Goal: Use online tool/utility: Utilize a website feature to perform a specific function

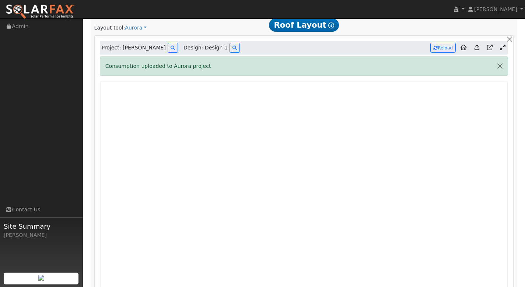
scroll to position [378, 0]
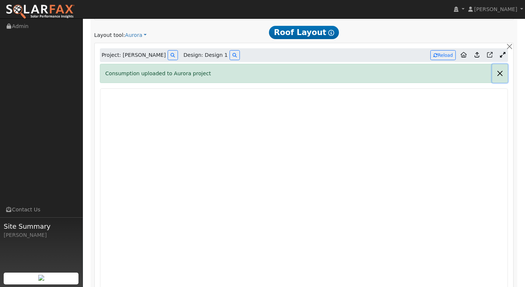
click at [502, 74] on button "button" at bounding box center [499, 73] width 15 height 18
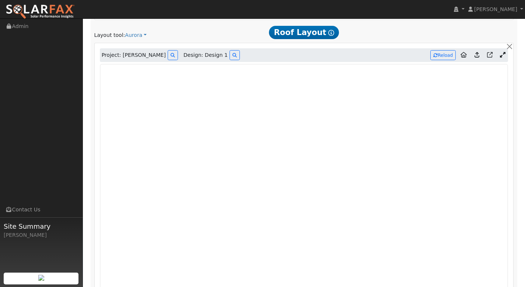
click at [503, 55] on icon at bounding box center [503, 55] width 6 height 6
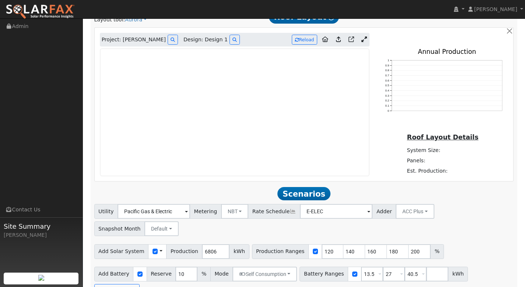
scroll to position [393, 0]
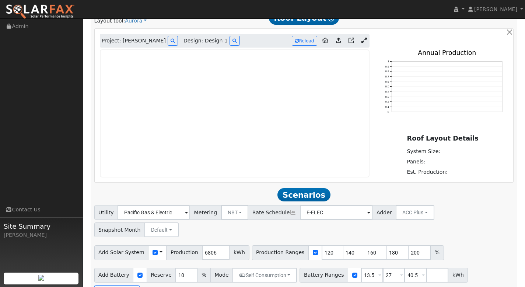
click at [363, 42] on icon at bounding box center [364, 41] width 6 height 6
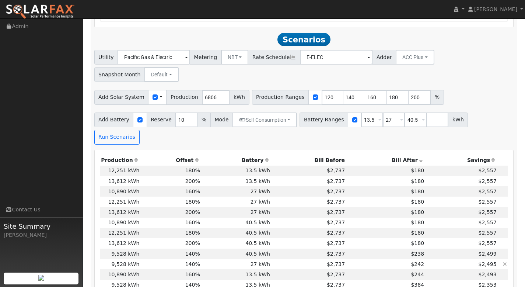
scroll to position [703, 0]
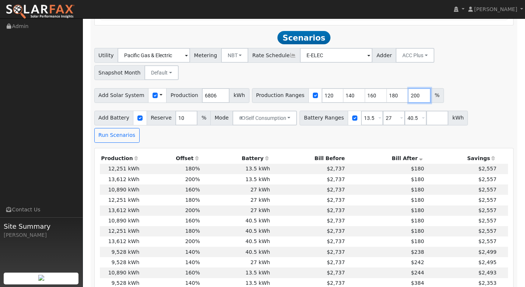
click at [411, 88] on input "200" at bounding box center [419, 95] width 22 height 15
type input "2"
type input "150"
type input "160"
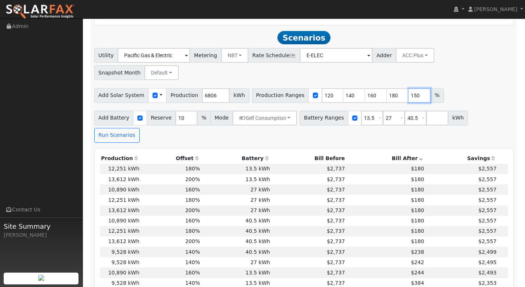
type input "180"
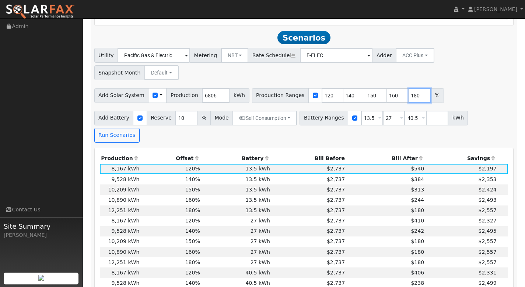
scroll to position [711, 0]
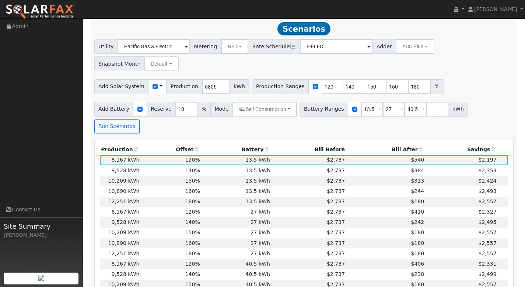
click at [395, 144] on th "Bill After" at bounding box center [385, 149] width 79 height 10
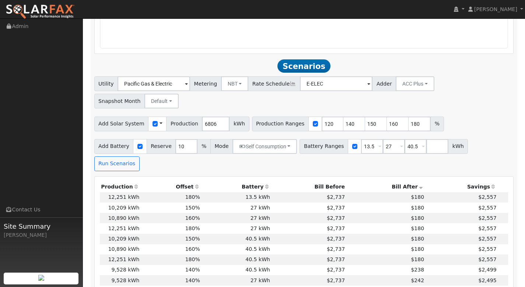
scroll to position [735, 0]
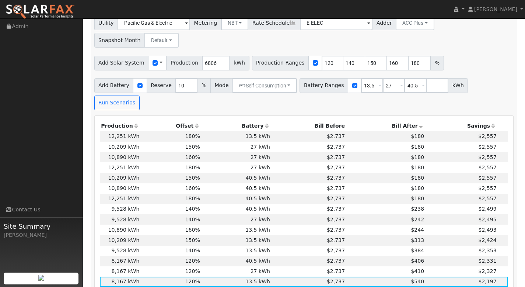
click at [399, 121] on th "Bill After" at bounding box center [385, 126] width 79 height 10
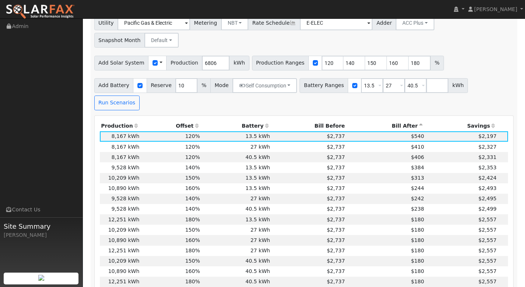
click at [406, 121] on th "Bill After" at bounding box center [385, 126] width 79 height 10
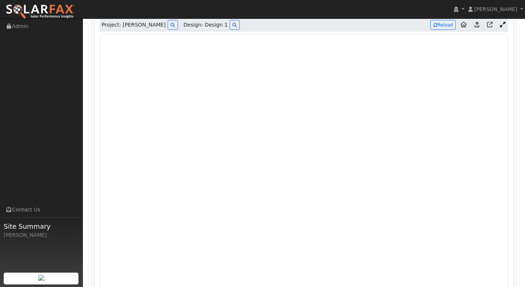
scroll to position [409, 0]
click at [445, 25] on button "Reload" at bounding box center [442, 24] width 25 height 10
type input "0"
type input "100"
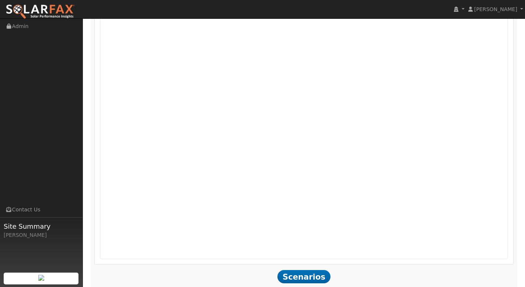
scroll to position [374, 0]
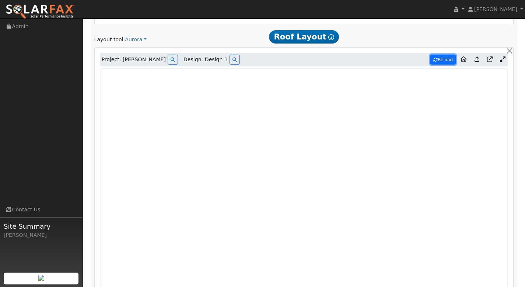
click at [441, 59] on button "Reload" at bounding box center [442, 60] width 25 height 10
click at [443, 61] on button "Reload" at bounding box center [442, 59] width 25 height 10
click at [439, 59] on button "Reload" at bounding box center [442, 59] width 25 height 10
click at [443, 60] on button "Reload" at bounding box center [442, 59] width 25 height 10
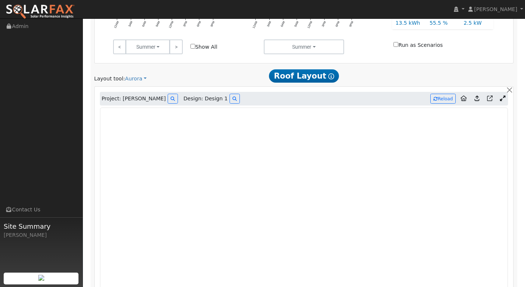
scroll to position [313, 0]
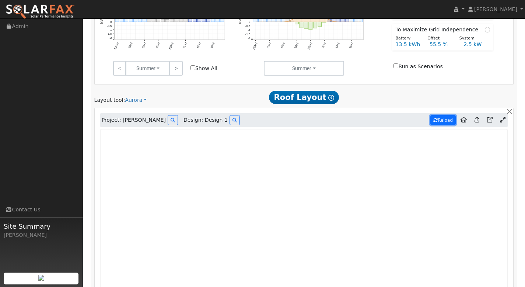
click at [443, 121] on button "Reload" at bounding box center [442, 120] width 25 height 10
click at [444, 119] on button "Reload" at bounding box center [442, 120] width 25 height 10
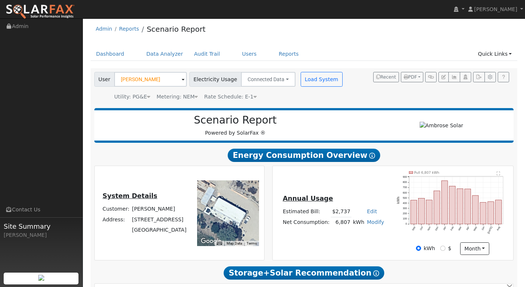
scroll to position [3, 0]
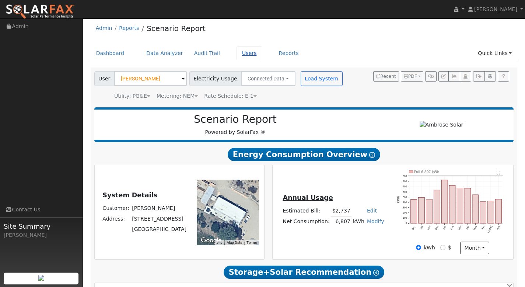
click at [240, 56] on link "Users" at bounding box center [249, 53] width 26 height 14
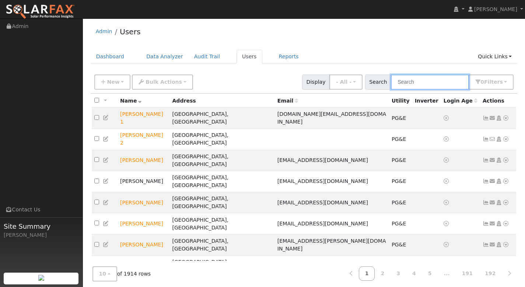
click at [415, 81] on input "text" at bounding box center [430, 81] width 78 height 15
paste input "Hooman Koliji"
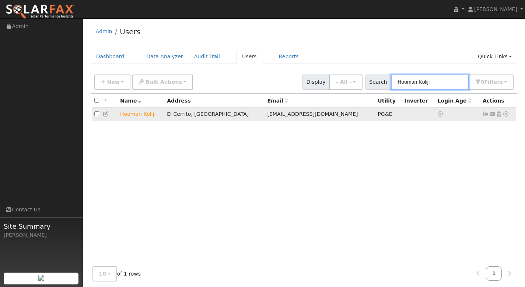
type input "Hooman Koliji"
click at [507, 116] on icon at bounding box center [505, 113] width 7 height 5
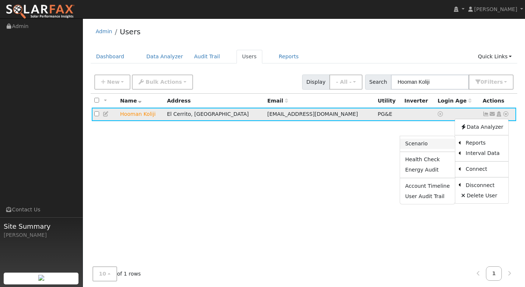
click at [435, 144] on link "Scenario" at bounding box center [427, 143] width 55 height 10
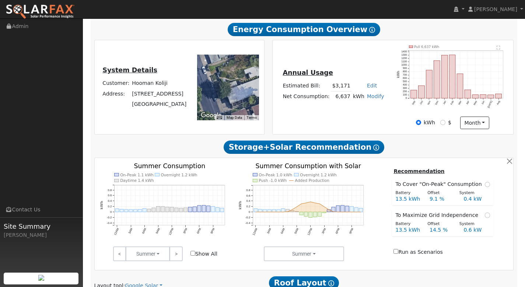
scroll to position [114, 0]
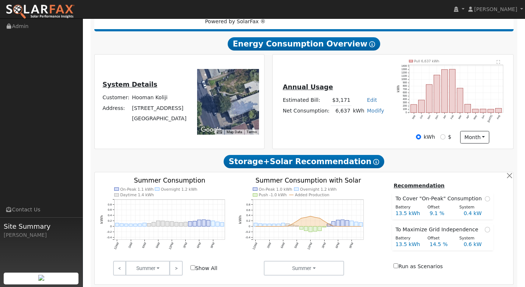
click at [497, 62] on text "" at bounding box center [497, 62] width 3 height 4
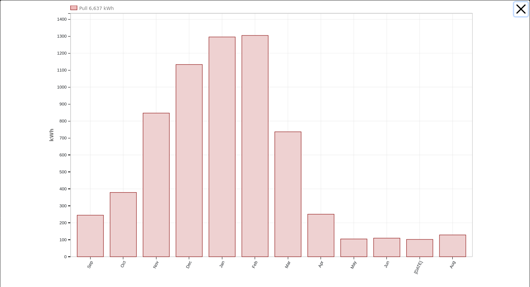
click at [515, 11] on button "button" at bounding box center [521, 9] width 14 height 14
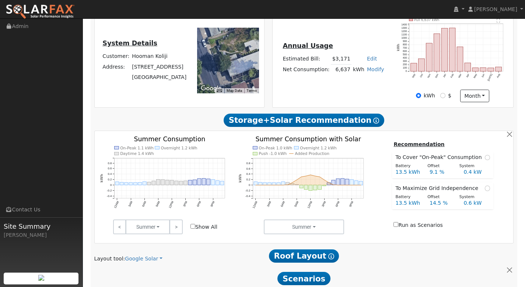
scroll to position [224, 0]
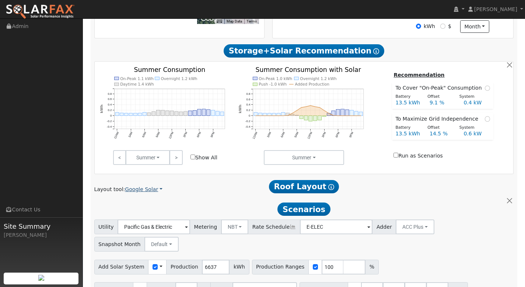
click at [154, 190] on link "Google Solar" at bounding box center [144, 189] width 38 height 8
click at [151, 221] on link "Aurora" at bounding box center [149, 223] width 51 height 10
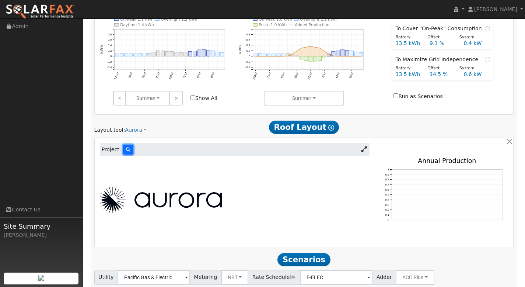
click at [127, 152] on button at bounding box center [128, 149] width 10 height 10
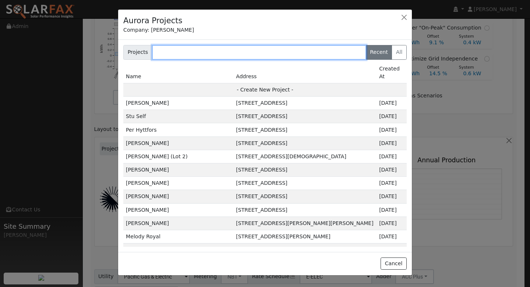
click at [163, 51] on input "text" at bounding box center [259, 52] width 214 height 15
paste input "Hooman Koliji"
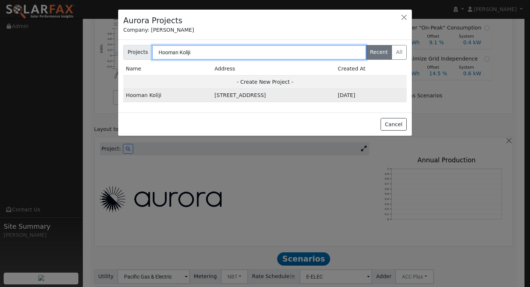
type input "Hooman Koliji"
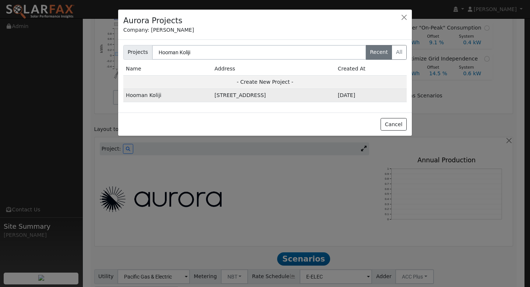
click at [149, 94] on td "Hooman Koliji" at bounding box center [167, 95] width 89 height 13
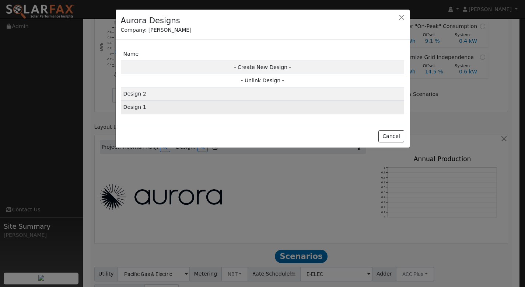
scroll to position [285, 0]
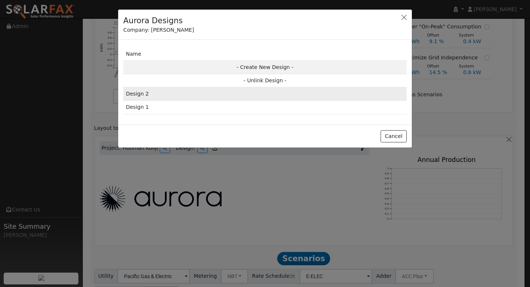
click at [157, 96] on td "Design 2" at bounding box center [265, 93] width 284 height 13
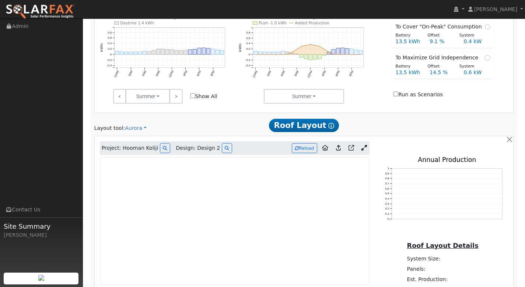
click at [362, 147] on icon at bounding box center [364, 148] width 6 height 6
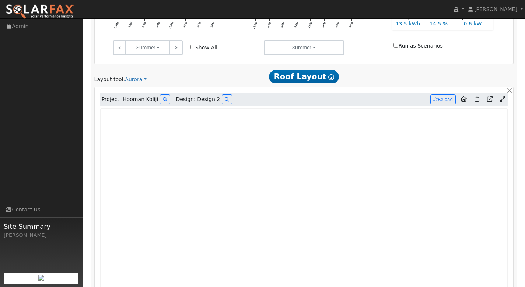
scroll to position [332, 0]
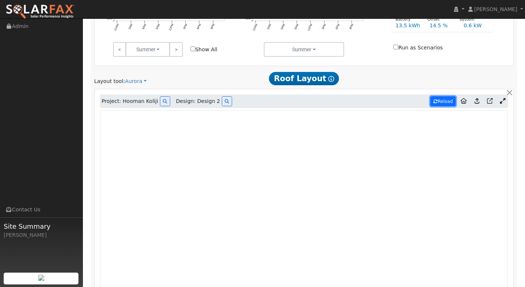
click at [437, 102] on button "Reload" at bounding box center [442, 101] width 25 height 10
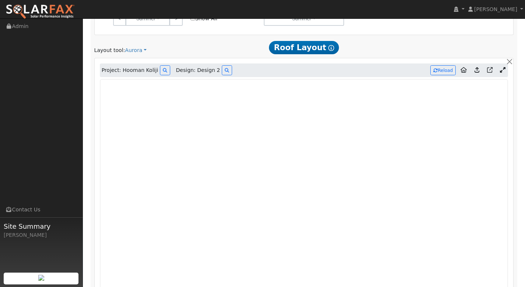
scroll to position [408, 0]
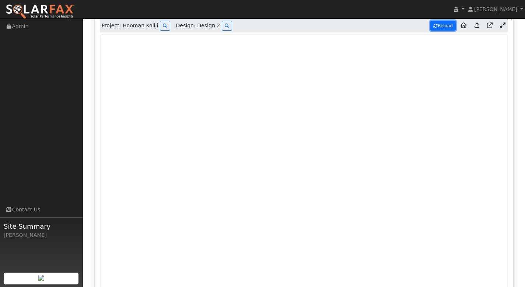
click at [440, 27] on button "Reload" at bounding box center [442, 26] width 25 height 10
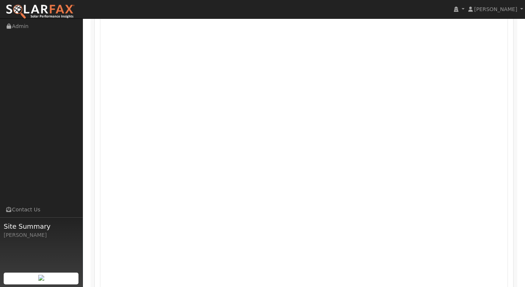
scroll to position [419, 0]
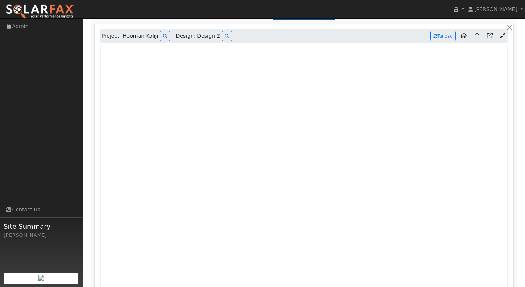
click at [476, 37] on icon at bounding box center [476, 36] width 5 height 6
click at [478, 37] on icon at bounding box center [476, 36] width 5 height 6
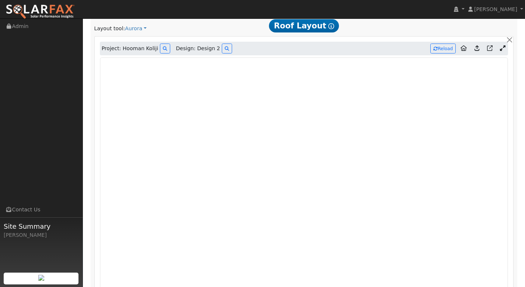
scroll to position [397, 0]
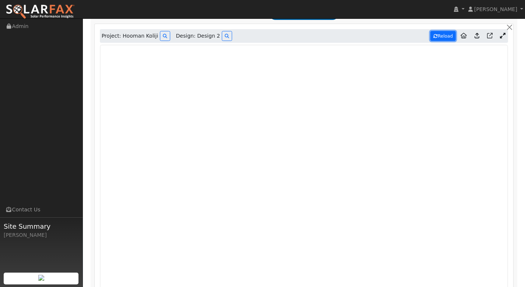
click at [450, 36] on button "Reload" at bounding box center [442, 36] width 25 height 10
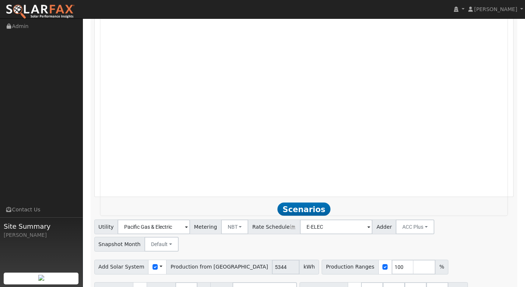
scroll to position [531, 0]
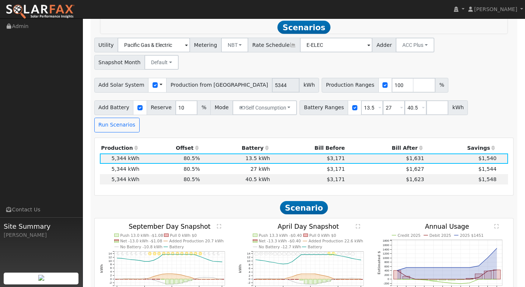
scroll to position [714, 0]
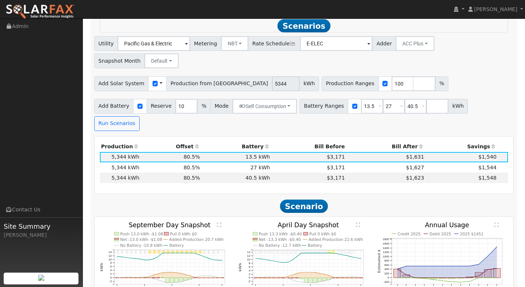
click at [399, 141] on th "Bill After" at bounding box center [385, 146] width 79 height 10
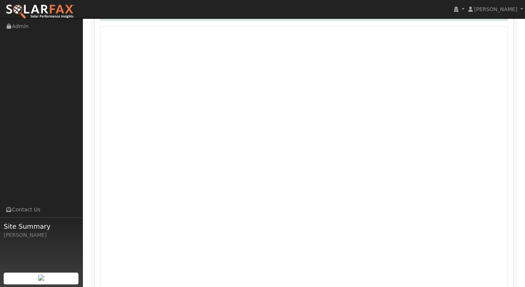
scroll to position [385, 0]
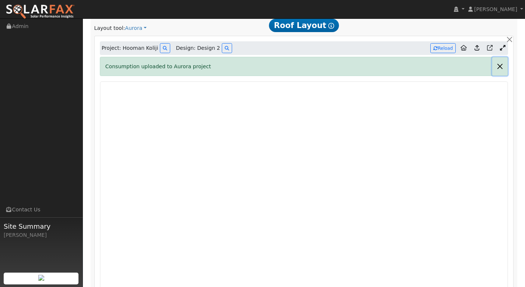
click at [500, 66] on button "button" at bounding box center [499, 66] width 15 height 18
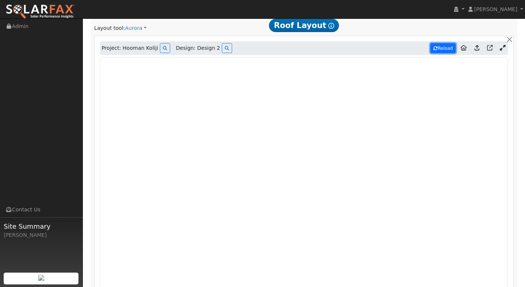
click at [440, 46] on button "Reload" at bounding box center [442, 48] width 25 height 10
type input "6333"
click at [478, 48] on icon at bounding box center [476, 48] width 5 height 6
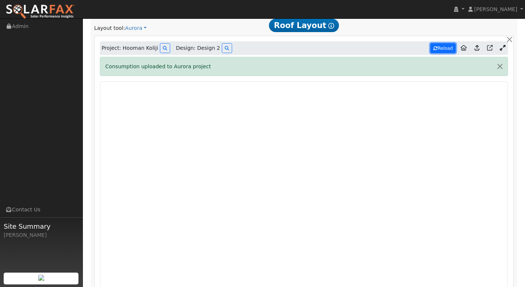
click at [443, 48] on button "Reload" at bounding box center [442, 48] width 25 height 10
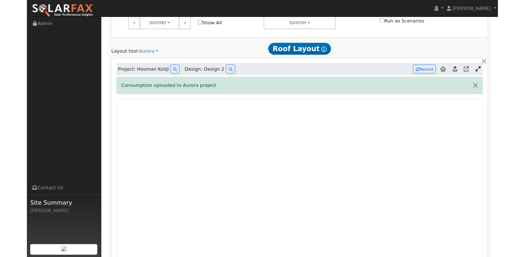
scroll to position [351, 0]
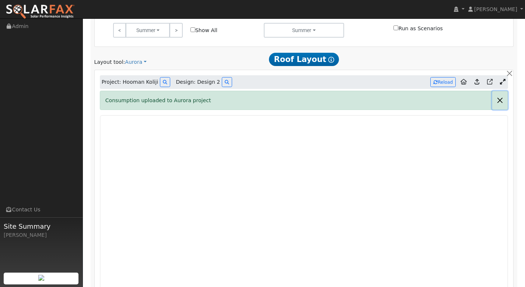
click at [502, 104] on button "button" at bounding box center [499, 100] width 15 height 18
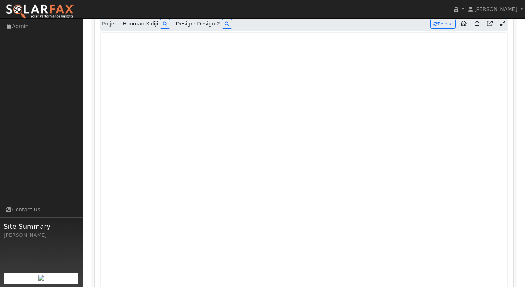
scroll to position [381, 0]
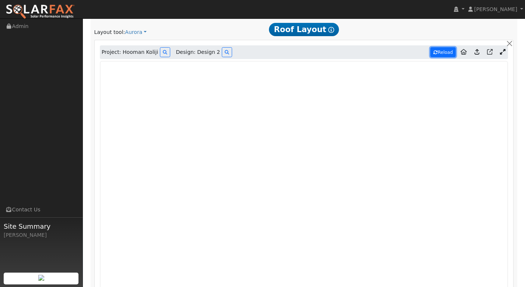
click at [440, 52] on button "Reload" at bounding box center [442, 52] width 25 height 10
click at [474, 53] on icon at bounding box center [476, 52] width 5 height 6
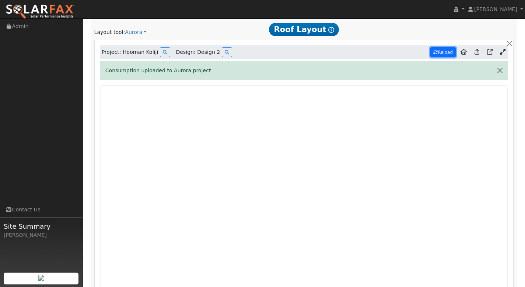
click at [437, 55] on button "Reload" at bounding box center [442, 52] width 25 height 10
click at [496, 73] on button "button" at bounding box center [499, 70] width 15 height 18
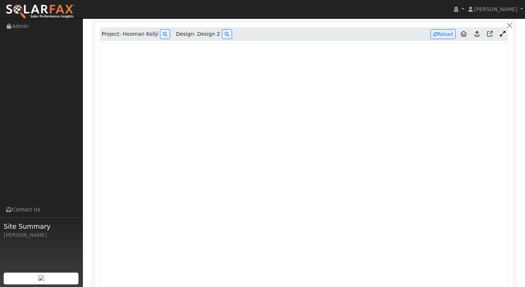
scroll to position [411, 0]
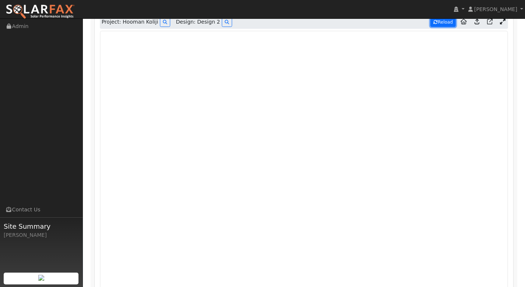
click at [442, 25] on button "Reload" at bounding box center [442, 22] width 25 height 10
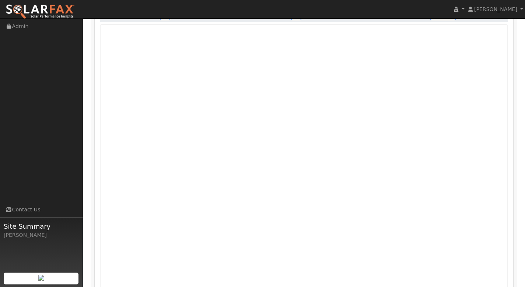
scroll to position [418, 0]
